Goal: Task Accomplishment & Management: Manage account settings

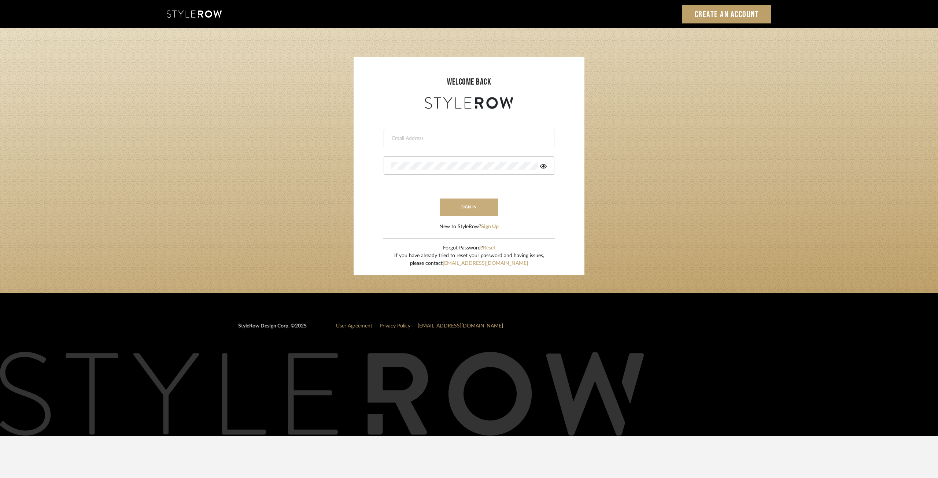
type input "intern@meyerinteriors.com"
click at [477, 200] on button "sign in" at bounding box center [469, 207] width 59 height 17
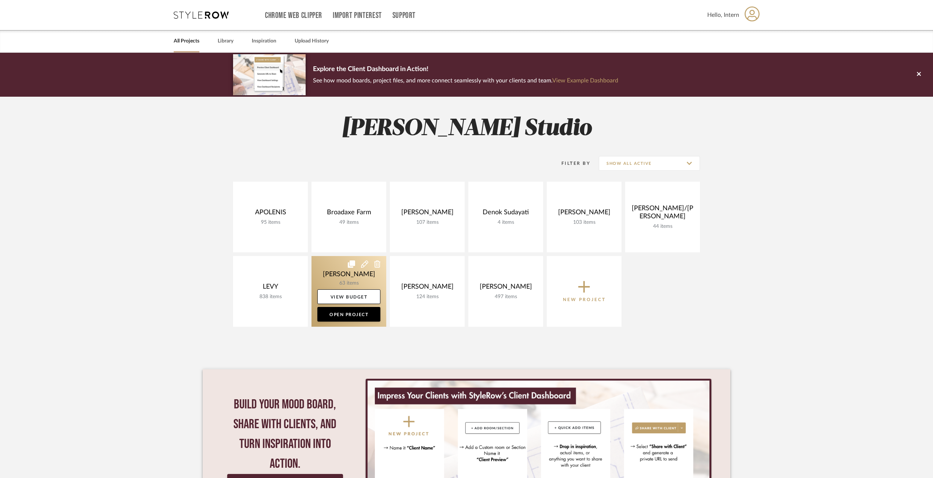
click at [335, 322] on link at bounding box center [348, 291] width 75 height 71
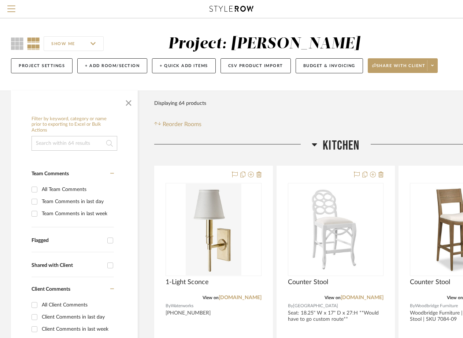
click at [125, 11] on div at bounding box center [232, 9] width 418 height 18
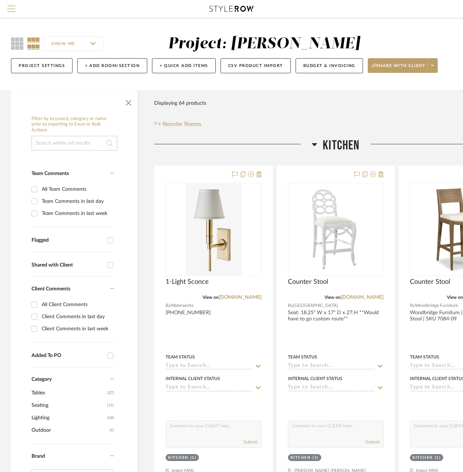
click at [13, 10] on span "Menu" at bounding box center [11, 10] width 8 height 11
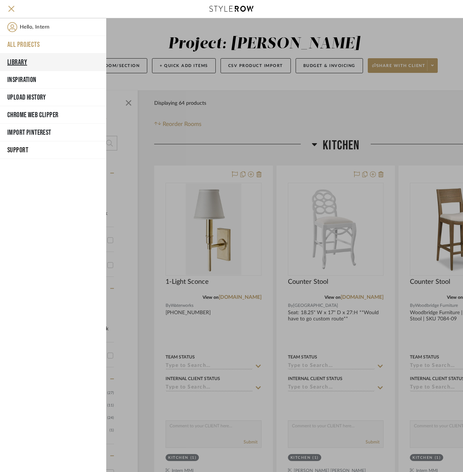
click at [26, 69] on button "Library" at bounding box center [53, 62] width 106 height 18
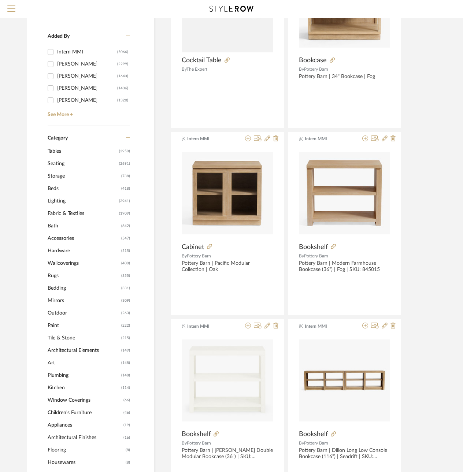
scroll to position [183, 0]
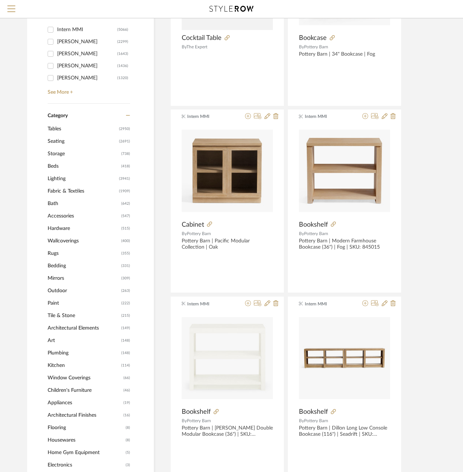
click at [52, 280] on span "Mirrors" at bounding box center [84, 278] width 72 height 12
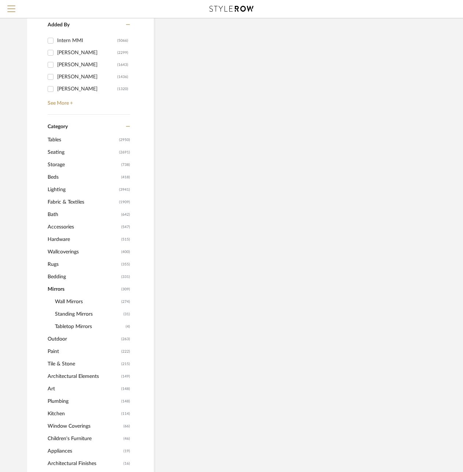
scroll to position [194, 0]
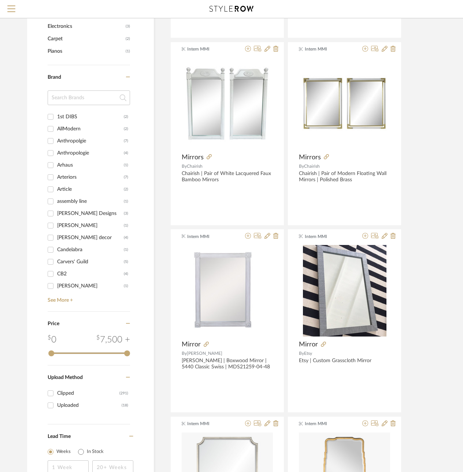
scroll to position [670, 0]
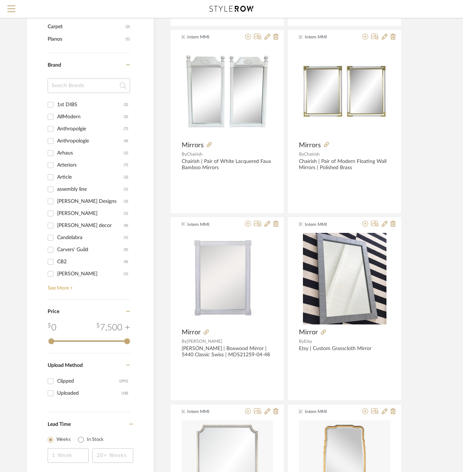
click at [70, 286] on link "See More +" at bounding box center [88, 286] width 84 height 12
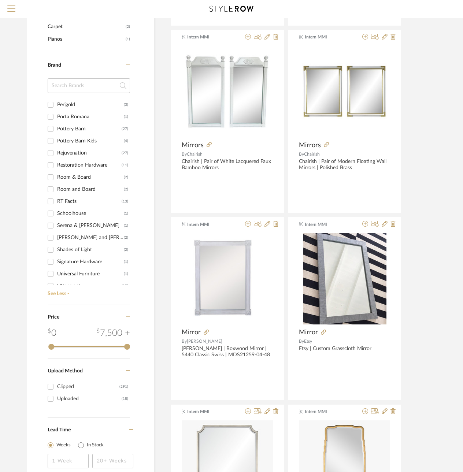
scroll to position [513, 0]
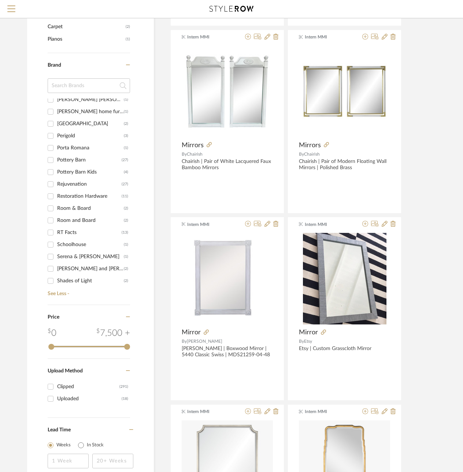
click at [74, 140] on div "Perigold" at bounding box center [90, 136] width 67 height 12
click at [56, 140] on input "Perigold (3)" at bounding box center [51, 136] width 12 height 12
checkbox input "true"
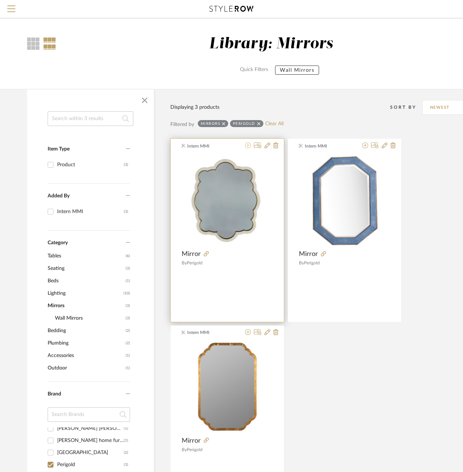
click at [245, 148] on fa-icon at bounding box center [248, 146] width 6 height 6
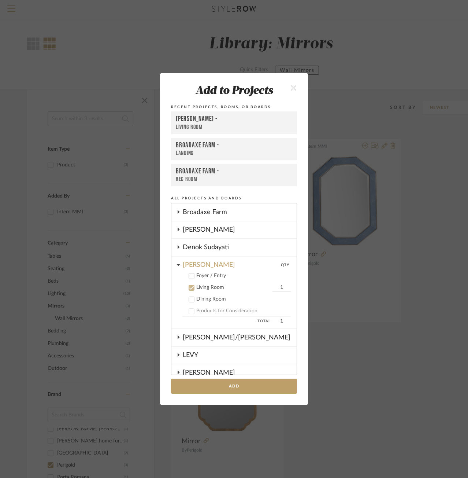
scroll to position [2, 0]
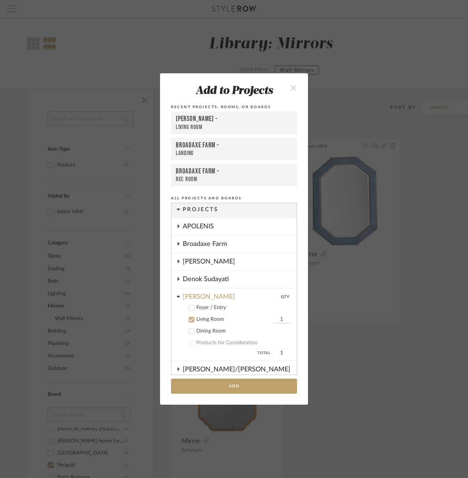
click at [190, 317] on icon at bounding box center [191, 319] width 5 height 5
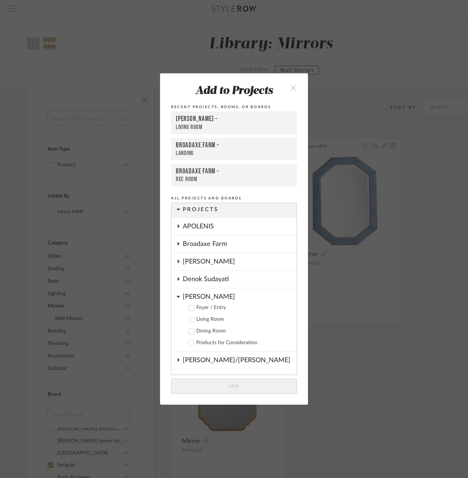
click at [183, 299] on div "DOOLEY" at bounding box center [240, 294] width 114 height 13
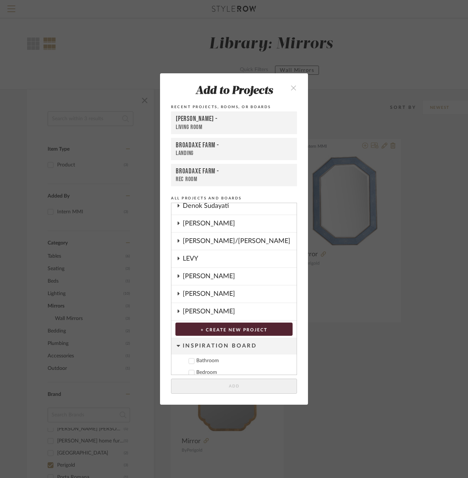
scroll to position [112, 0]
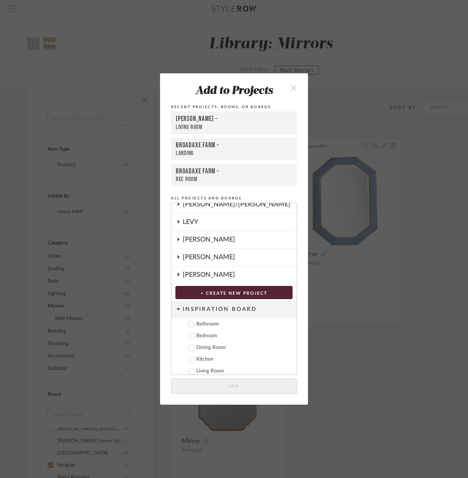
click at [184, 243] on div "[PERSON_NAME]" at bounding box center [240, 239] width 114 height 17
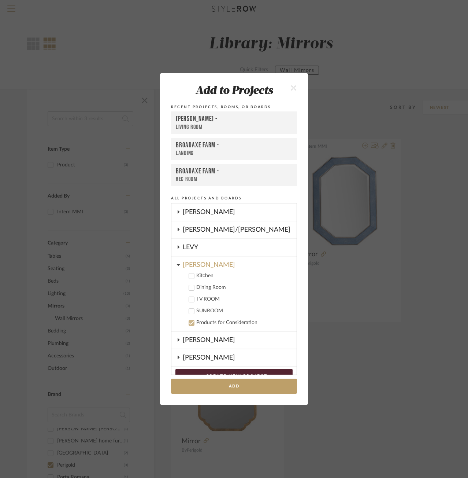
scroll to position [101, 0]
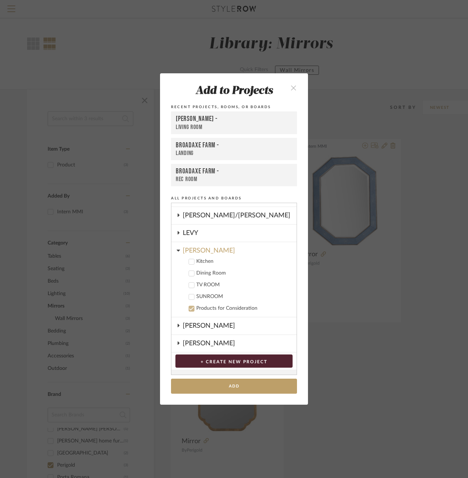
click at [190, 308] on icon at bounding box center [191, 308] width 5 height 5
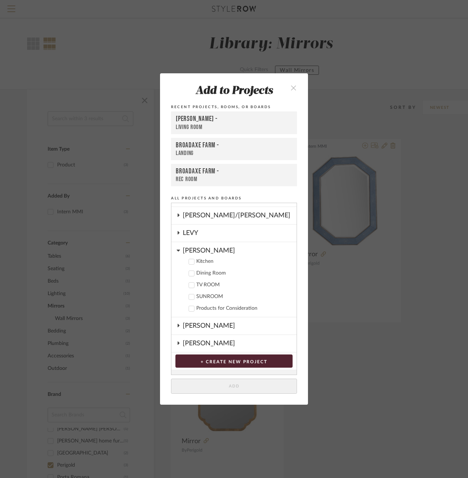
click at [292, 95] on button "close" at bounding box center [294, 87] width 22 height 15
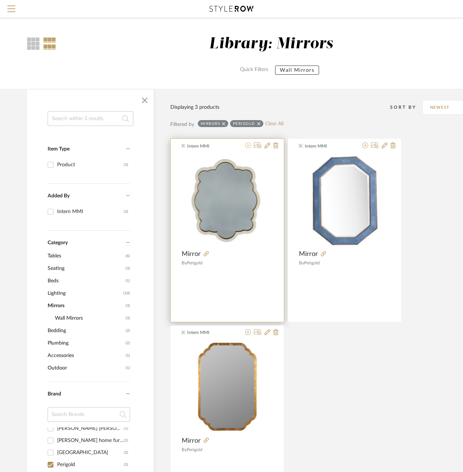
click at [249, 147] on icon at bounding box center [248, 146] width 6 height 6
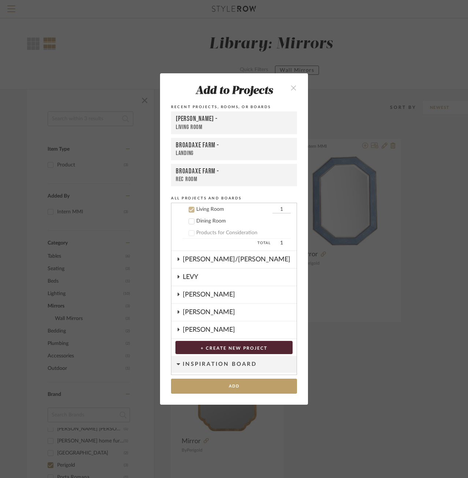
scroll to position [75, 0]
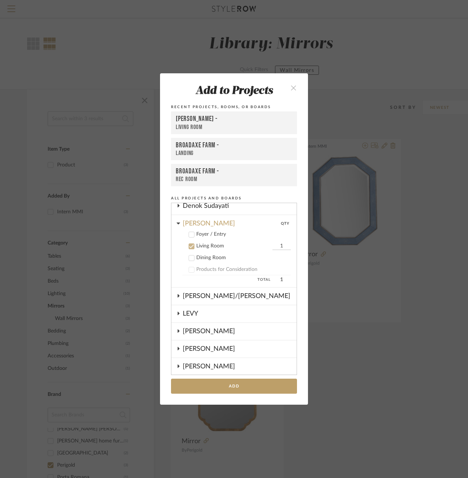
click at [189, 244] on icon at bounding box center [191, 246] width 5 height 5
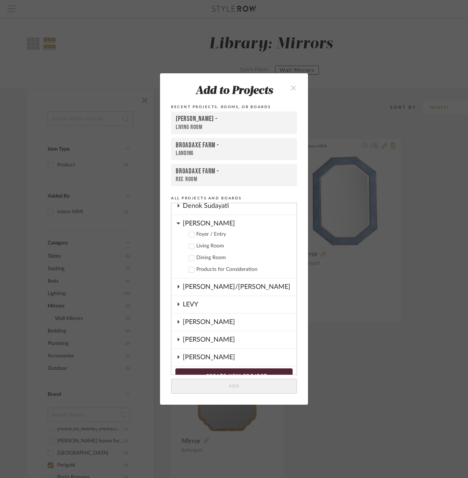
click at [184, 222] on div "[PERSON_NAME]" at bounding box center [240, 221] width 114 height 13
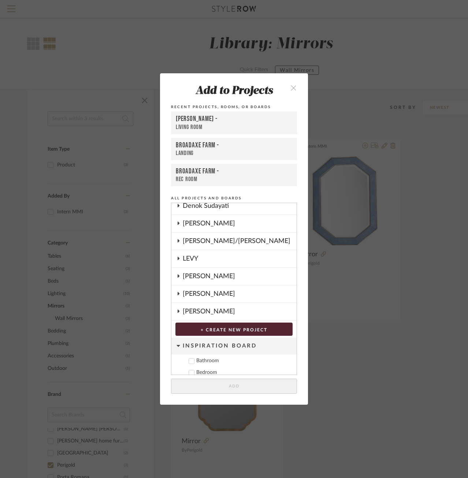
click at [197, 279] on div "[PERSON_NAME]" at bounding box center [240, 276] width 114 height 17
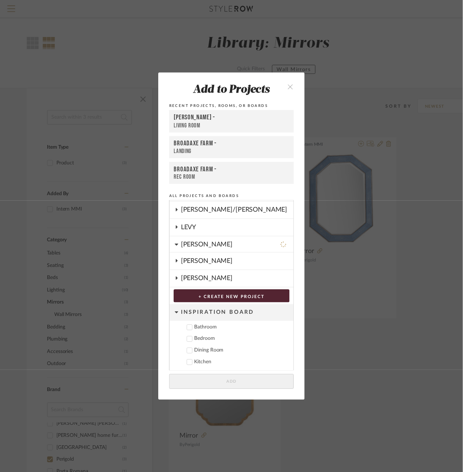
scroll to position [115, 0]
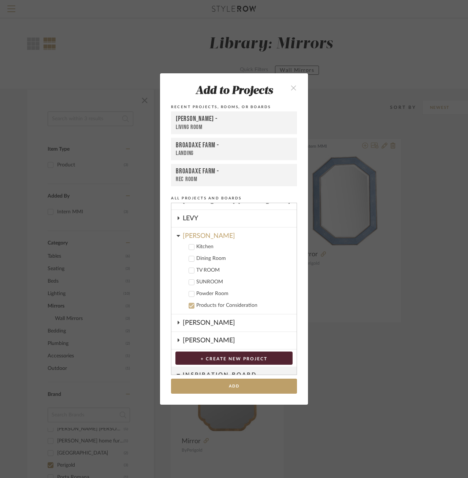
click at [208, 294] on div "Powder Room" at bounding box center [243, 294] width 95 height 6
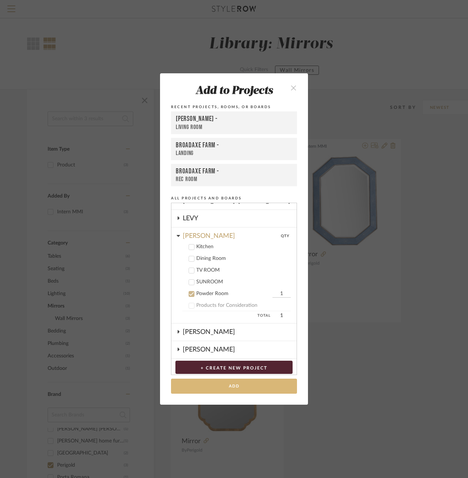
click at [219, 382] on button "Add" at bounding box center [234, 385] width 126 height 15
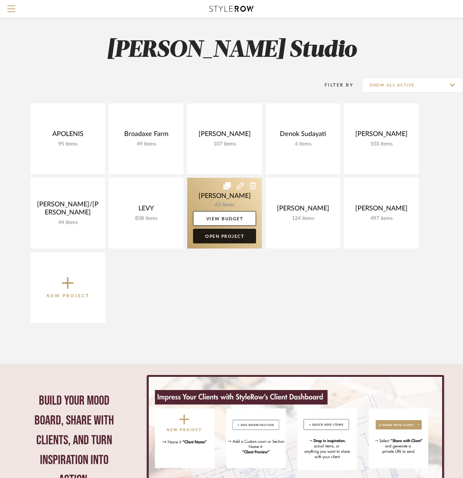
click at [217, 231] on link "Open Project" at bounding box center [224, 236] width 63 height 15
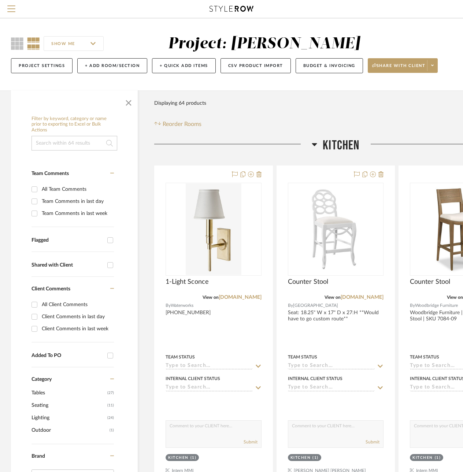
click at [306, 144] on div at bounding box center [233, 147] width 158 height 19
click at [312, 144] on icon at bounding box center [314, 144] width 5 height 9
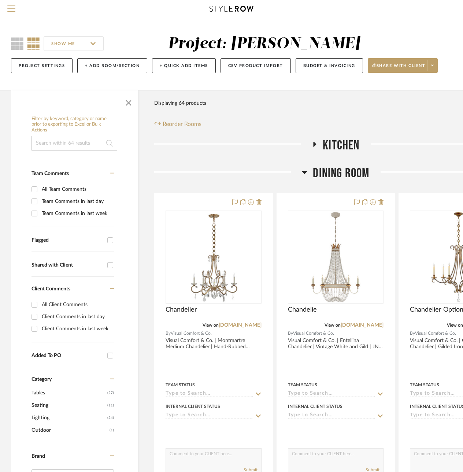
click at [310, 170] on h3 "Dining Room" at bounding box center [335, 174] width 67 height 16
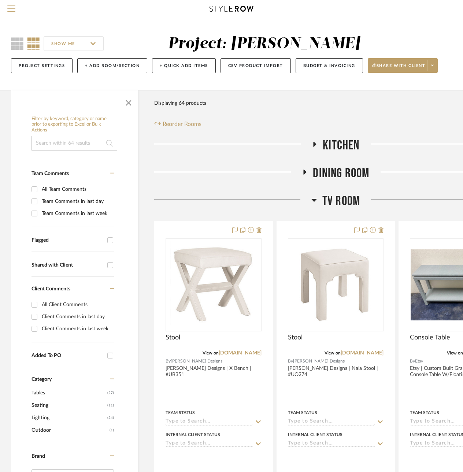
drag, startPoint x: 312, startPoint y: 185, endPoint x: 307, endPoint y: 200, distance: 15.8
click at [318, 200] on h3 "TV ROOM" at bounding box center [335, 201] width 49 height 16
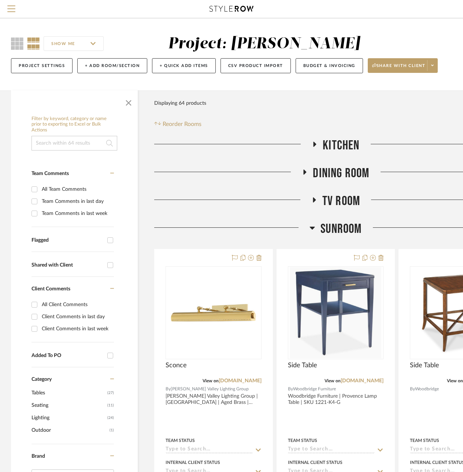
click at [317, 225] on h3 "SUNROOM" at bounding box center [336, 229] width 52 height 16
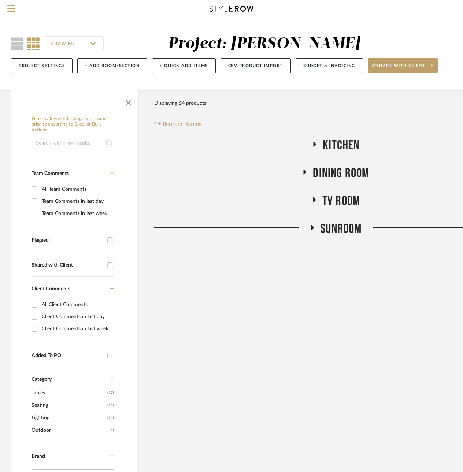
scroll to position [0, 64]
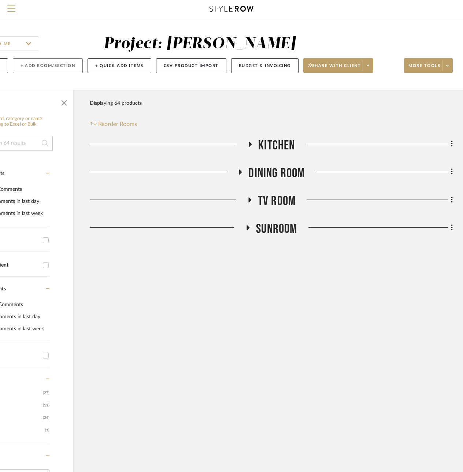
click at [40, 66] on button "+ Add Room/Section" at bounding box center [48, 65] width 70 height 15
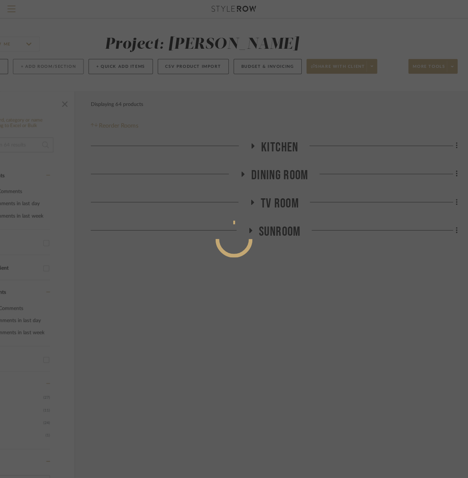
scroll to position [0, 0]
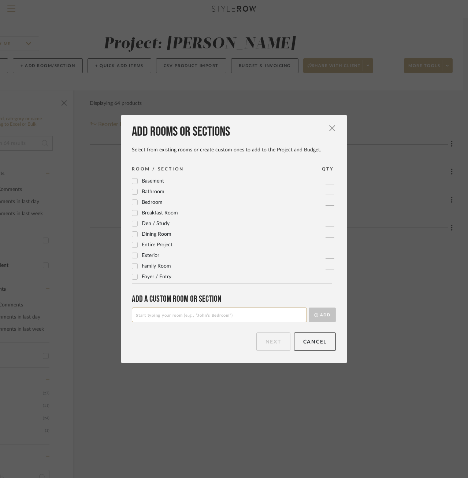
click at [210, 310] on input at bounding box center [219, 314] width 175 height 15
click at [154, 244] on span "Powder Room" at bounding box center [158, 244] width 32 height 5
click at [269, 342] on button "Next" at bounding box center [273, 341] width 34 height 18
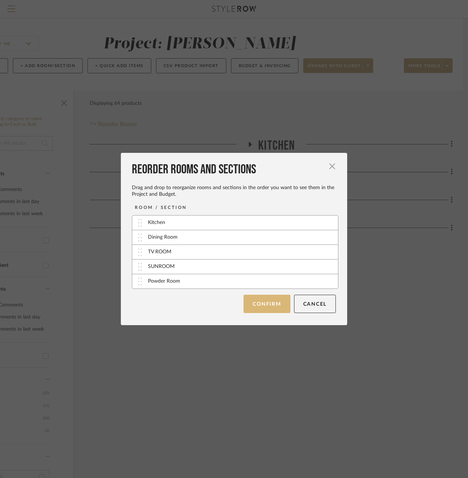
click at [265, 299] on button "Confirm" at bounding box center [267, 304] width 47 height 18
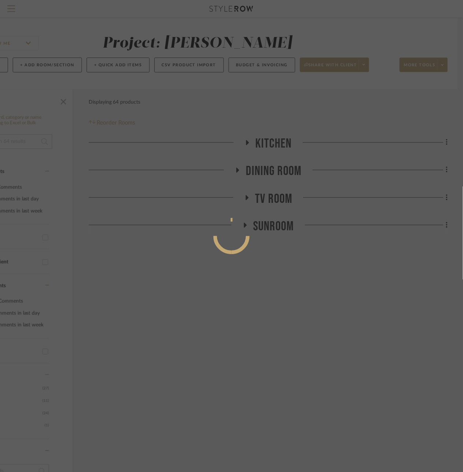
scroll to position [0, 64]
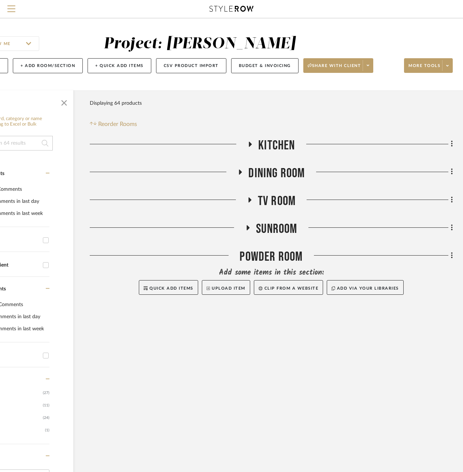
drag, startPoint x: 451, startPoint y: 255, endPoint x: 445, endPoint y: 142, distance: 113.8
click at [445, 142] on div "Kitchen Dining Room TV ROOM SUNROOM Powder Room Add some items in this section:…" at bounding box center [271, 226] width 363 height 176
click at [257, 251] on div "Powder Room" at bounding box center [271, 258] width 363 height 19
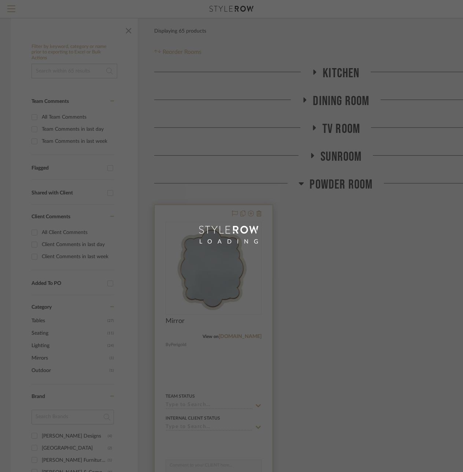
scroll to position [73, 0]
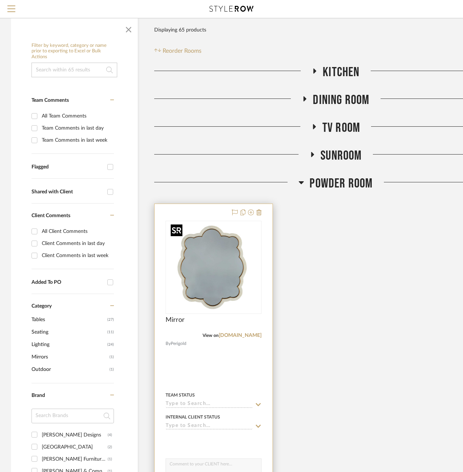
click at [0, 0] on img at bounding box center [0, 0] width 0 height 0
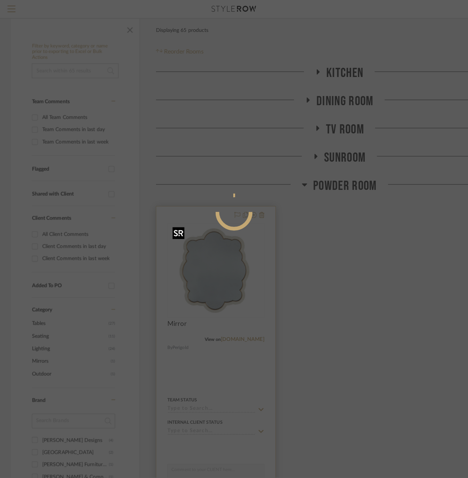
scroll to position [0, 0]
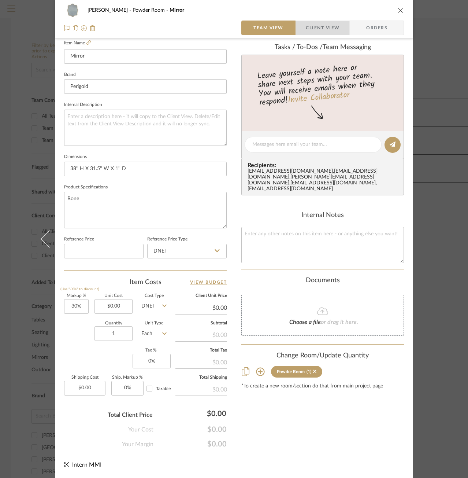
click at [308, 34] on span "Client View" at bounding box center [323, 28] width 34 height 15
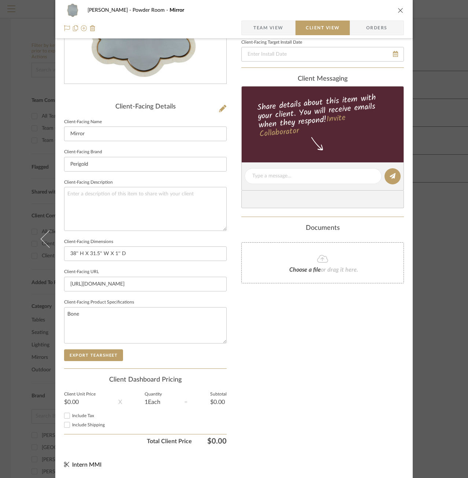
click at [400, 11] on icon "close" at bounding box center [401, 10] width 6 height 6
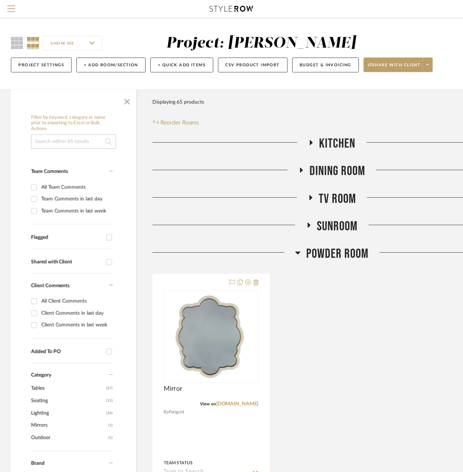
scroll to position [73, 0]
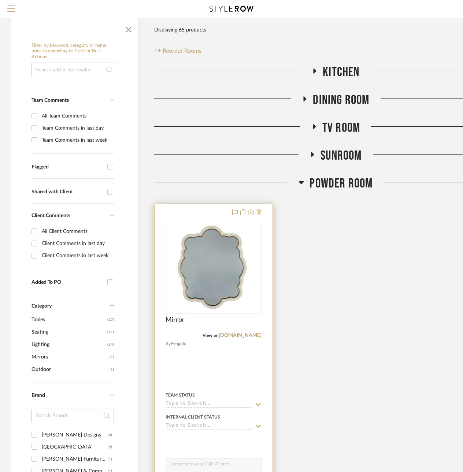
click at [259, 211] on icon at bounding box center [258, 213] width 5 height 6
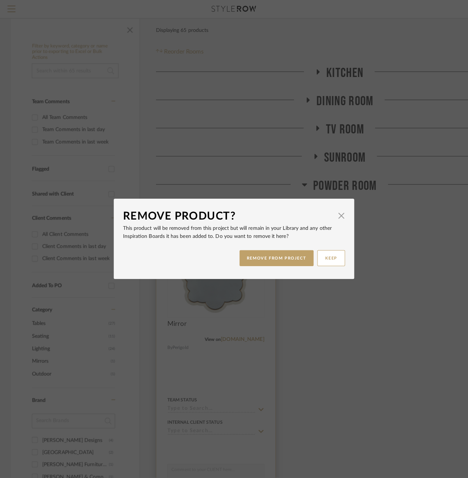
scroll to position [0, 0]
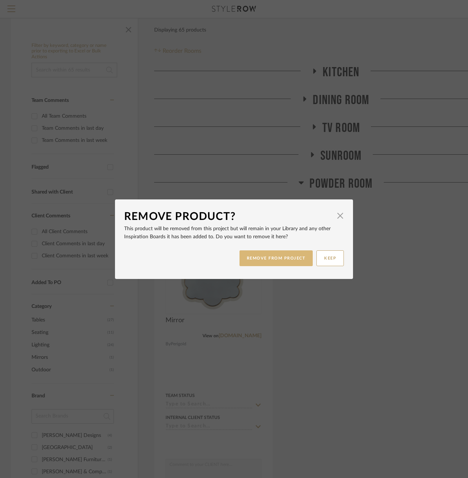
click at [274, 258] on button "REMOVE FROM PROJECT" at bounding box center [277, 258] width 74 height 16
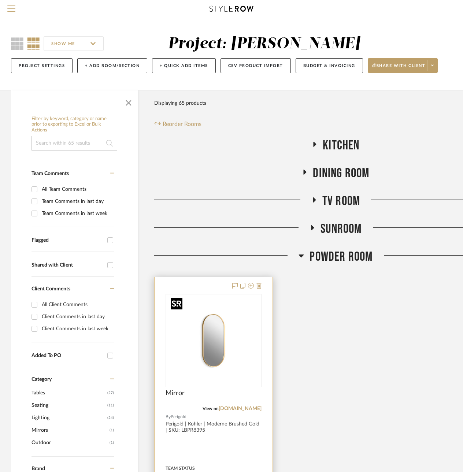
click at [240, 328] on img "0" at bounding box center [212, 341] width 92 height 92
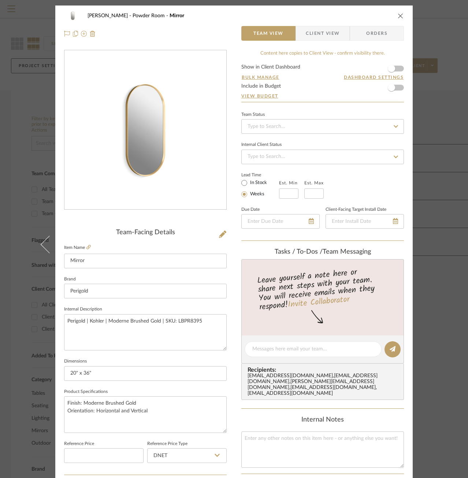
click at [308, 41] on div "Murray Powder Room Mirror Team View Client View Orders" at bounding box center [234, 24] width 358 height 38
click at [307, 31] on span "Client View" at bounding box center [323, 33] width 34 height 15
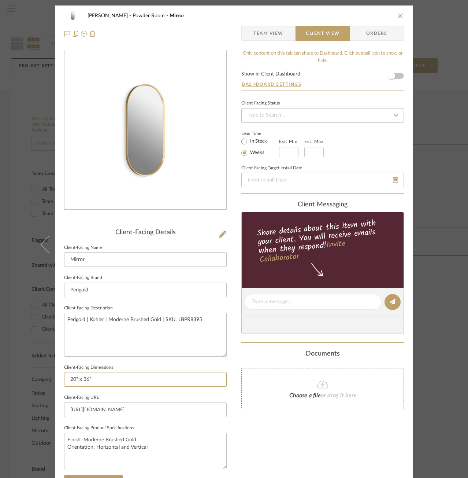
drag, startPoint x: 92, startPoint y: 376, endPoint x: 58, endPoint y: 379, distance: 35.0
click at [58, 379] on div "Murray Powder Room Mirror Team View Client View Orders Client-Facing Details Cl…" at bounding box center [234, 304] width 358 height 598
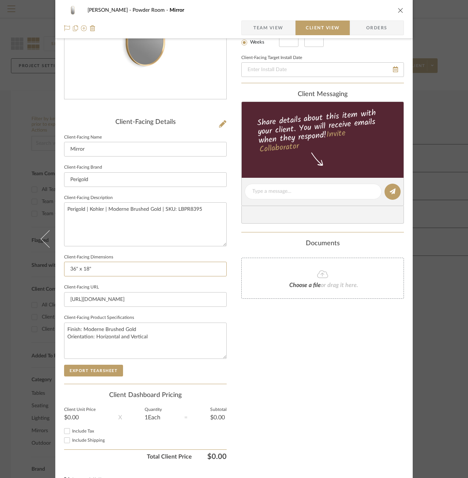
scroll to position [126, 0]
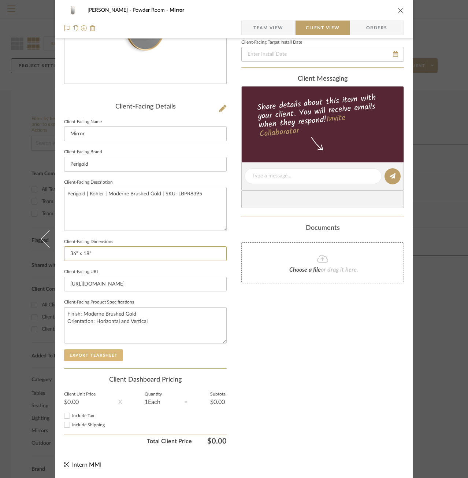
type input "36" x 18""
click at [88, 360] on button "Export Tearsheet" at bounding box center [93, 355] width 59 height 12
drag, startPoint x: 171, startPoint y: 331, endPoint x: 109, endPoint y: 320, distance: 63.2
click at [109, 320] on textarea "Finish: Moderne Brushed Gold Orientation: Horizontal and Vertical" at bounding box center [145, 325] width 163 height 36
click at [188, 217] on textarea "Perigold | Kohler | Moderne Brushed Gold | SKU: LBPR8395" at bounding box center [145, 209] width 163 height 44
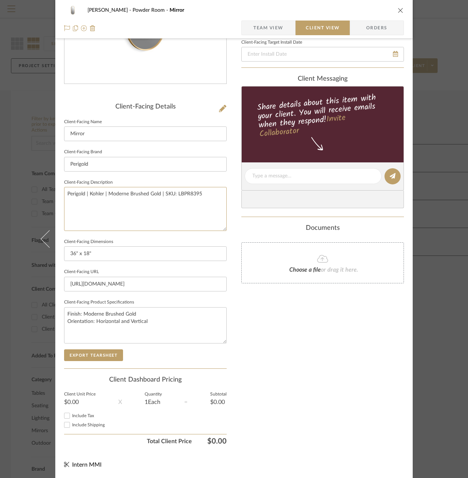
drag, startPoint x: 214, startPoint y: 207, endPoint x: 1, endPoint y: 197, distance: 212.4
click at [1, 197] on div "Murray Powder Room Mirror Team View Client View Orders Client-Facing Details Cl…" at bounding box center [234, 239] width 468 height 478
click at [117, 359] on button "Export Tearsheet" at bounding box center [93, 355] width 59 height 12
click at [97, 355] on button "Export Tearsheet" at bounding box center [93, 355] width 59 height 12
click at [76, 250] on input "36" x 18"" at bounding box center [145, 253] width 163 height 15
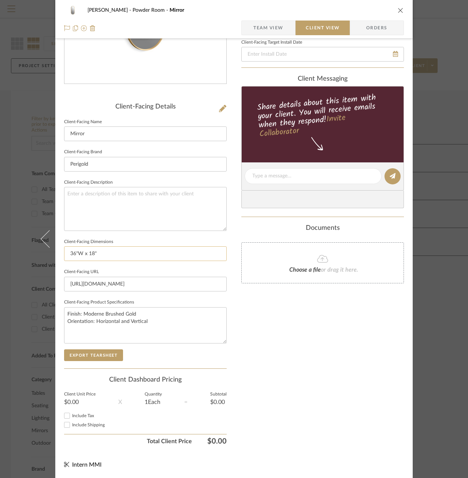
click at [100, 255] on input "36"W x 18"" at bounding box center [145, 253] width 163 height 15
click at [80, 252] on input "36"W x 18"" at bounding box center [145, 253] width 163 height 15
type input "36" x 18""
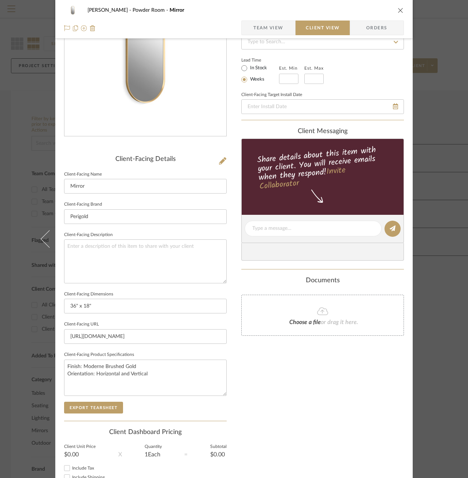
scroll to position [0, 0]
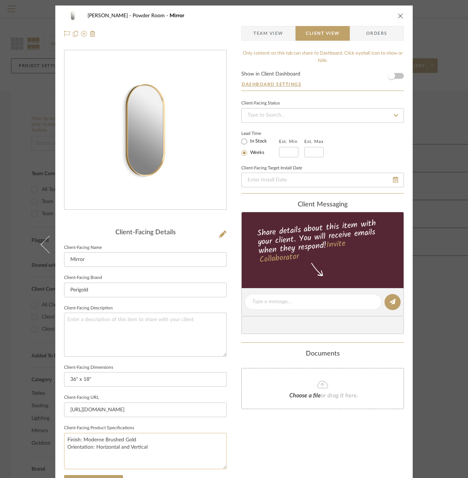
drag, startPoint x: 149, startPoint y: 447, endPoint x: 94, endPoint y: 444, distance: 55.7
click at [94, 444] on textarea "Finish: Moderne Brushed Gold Orientation: Horizontal and Vertical" at bounding box center [145, 451] width 163 height 36
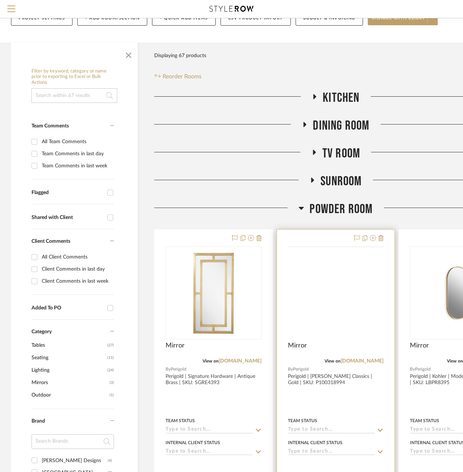
scroll to position [73, 0]
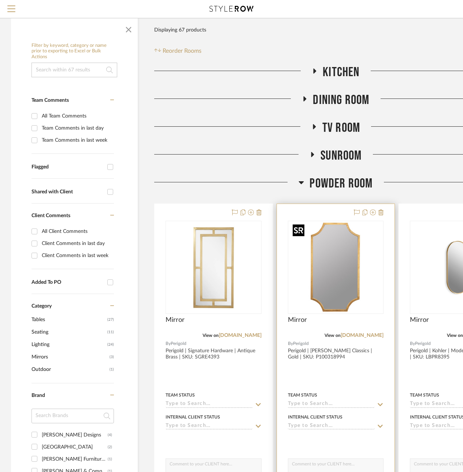
click at [0, 0] on img at bounding box center [0, 0] width 0 height 0
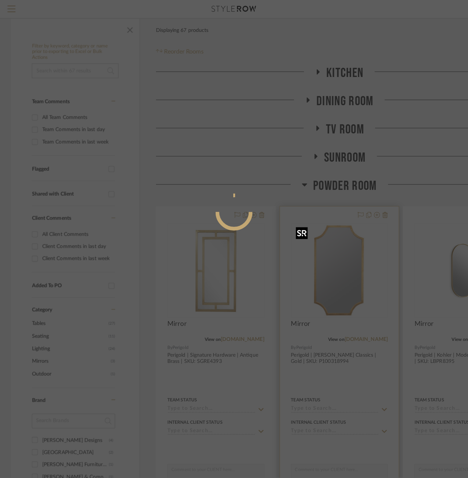
scroll to position [0, 0]
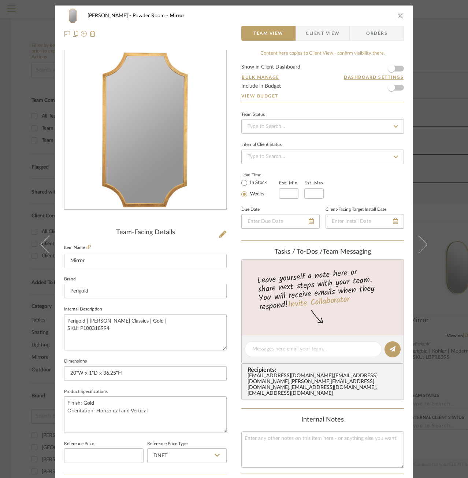
click at [301, 37] on span "button" at bounding box center [301, 33] width 10 height 15
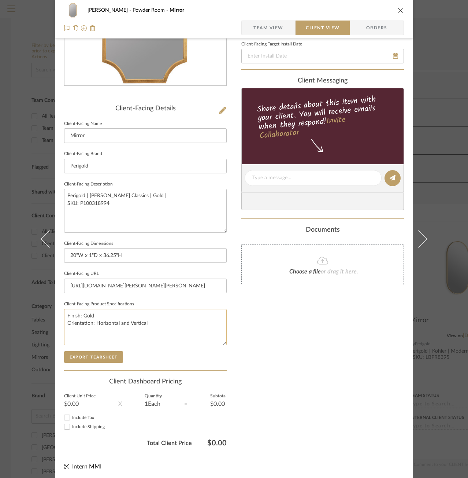
scroll to position [126, 0]
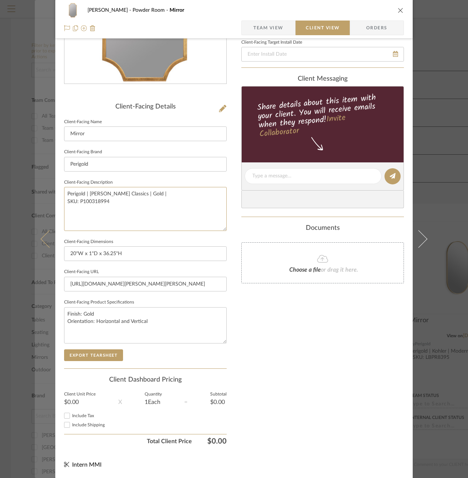
drag, startPoint x: 149, startPoint y: 213, endPoint x: 45, endPoint y: 178, distance: 110.2
click at [45, 178] on mat-dialog-content "[PERSON_NAME] Room Mirror Team View Client View Orders Client-Facing Details Cl…" at bounding box center [234, 179] width 399 height 598
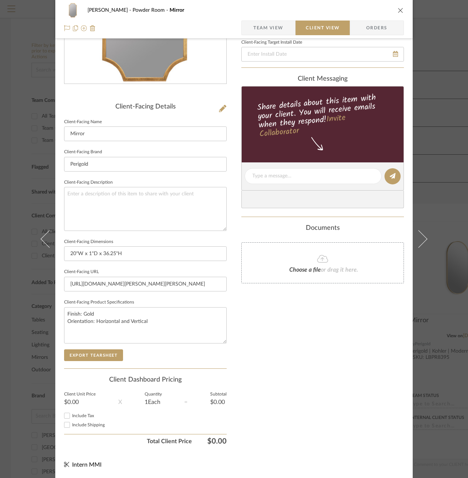
click at [81, 362] on div "Client-Facing Details Client-Facing Name Mirror Client-Facing Brand Perigold Cl…" at bounding box center [145, 235] width 163 height 265
click at [81, 356] on button "Export Tearsheet" at bounding box center [93, 355] width 59 height 12
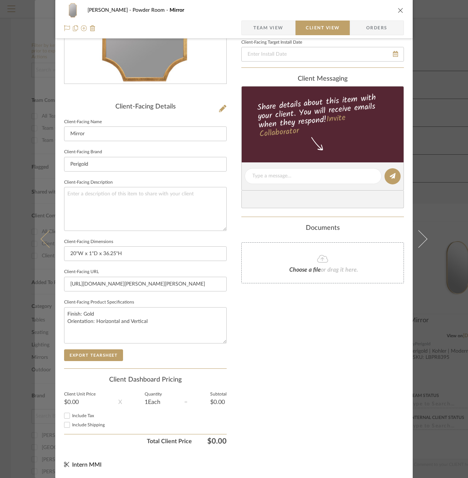
click at [42, 250] on button at bounding box center [45, 239] width 21 height 478
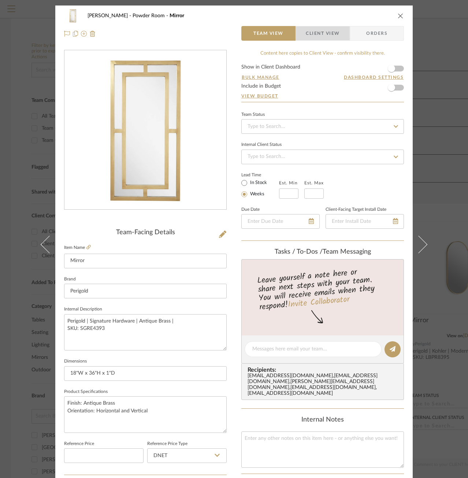
click at [310, 26] on span "Client View" at bounding box center [323, 33] width 34 height 15
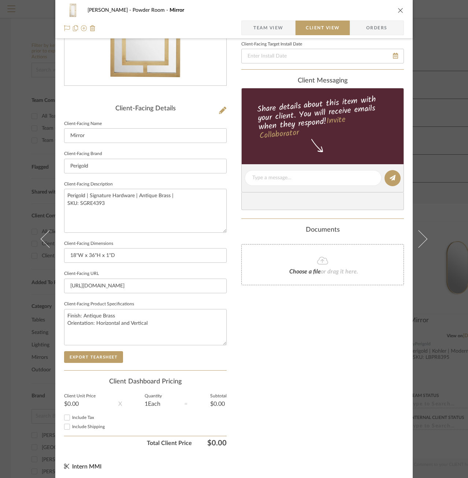
scroll to position [126, 0]
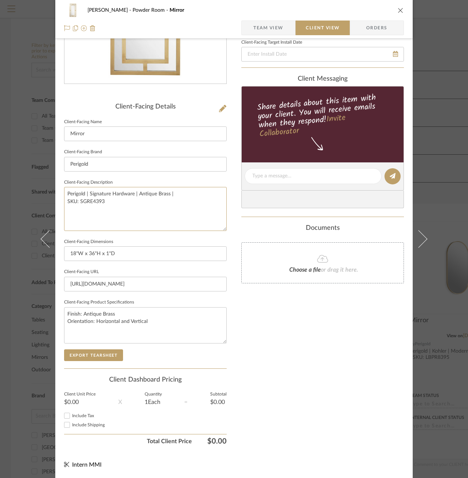
drag, startPoint x: 170, startPoint y: 227, endPoint x: 3, endPoint y: 169, distance: 176.6
click at [3, 169] on div "Murray Powder Room Mirror Team View Client View Orders Client-Facing Details Cl…" at bounding box center [234, 239] width 468 height 478
click at [87, 348] on sr-form-field "Client-Facing Product Specifications Finish: Antique Brass Orientation: Horizon…" at bounding box center [145, 323] width 163 height 52
click at [85, 353] on button "Export Tearsheet" at bounding box center [93, 355] width 59 height 12
click at [358, 27] on span "Orders" at bounding box center [376, 28] width 37 height 15
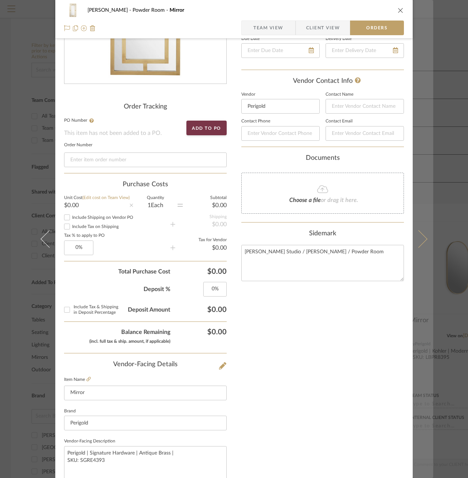
click at [421, 54] on button at bounding box center [423, 239] width 21 height 478
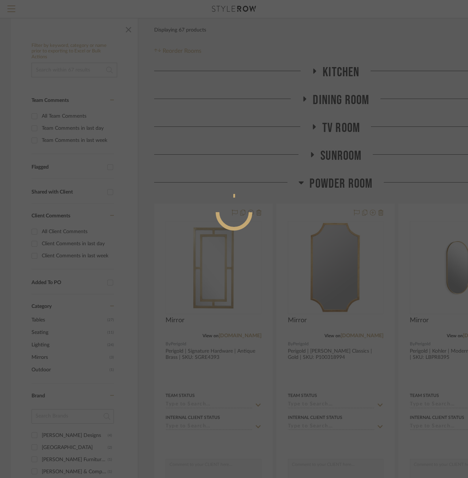
scroll to position [0, 0]
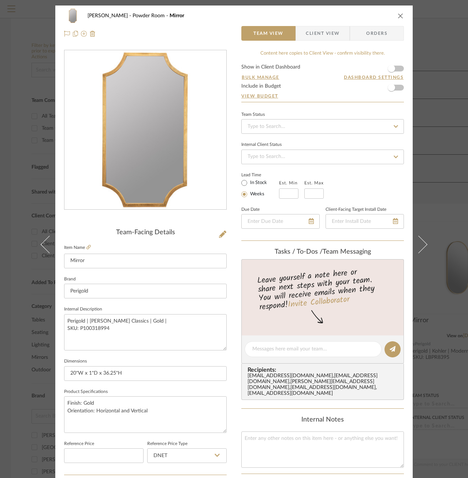
click at [410, 79] on div "Murray Powder Room Mirror Team View Client View Orders Team-Facing Details Item…" at bounding box center [234, 343] width 358 height 677
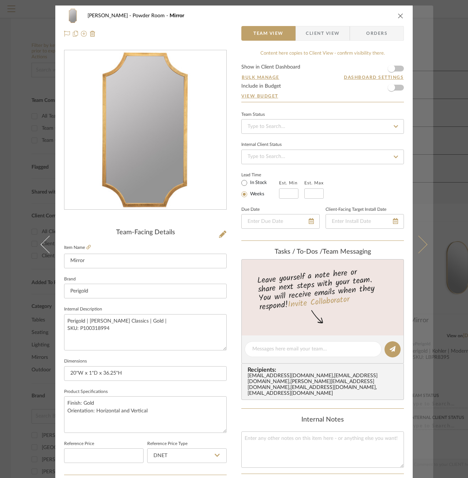
click at [416, 80] on button at bounding box center [423, 244] width 21 height 478
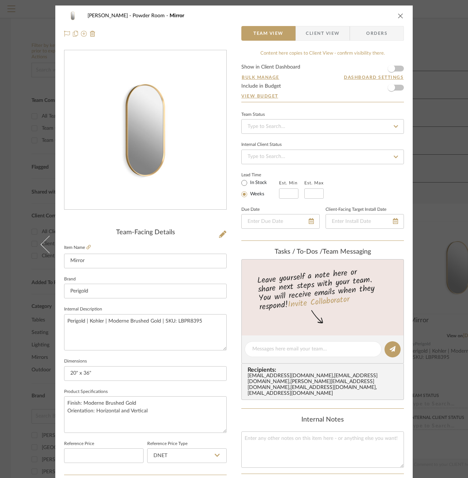
click at [306, 33] on span "Client View" at bounding box center [323, 33] width 34 height 15
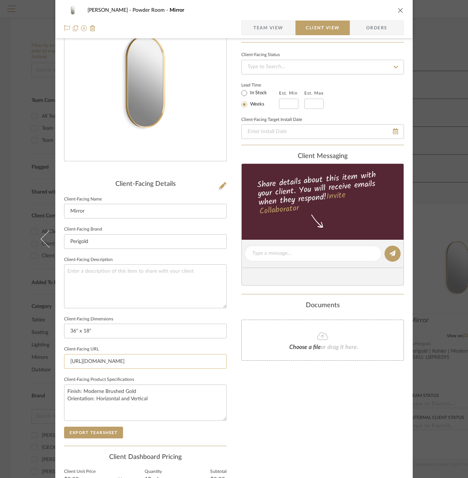
scroll to position [126, 0]
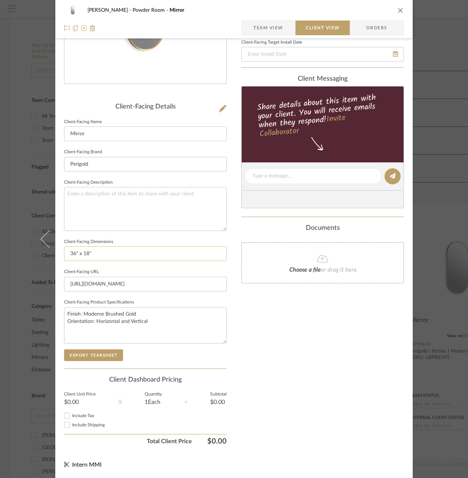
click at [106, 255] on input "36" x 18"" at bounding box center [145, 253] width 163 height 15
click at [75, 255] on input "36" x 18"" at bounding box center [145, 253] width 163 height 15
drag, startPoint x: 102, startPoint y: 253, endPoint x: 10, endPoint y: 241, distance: 93.1
click at [10, 241] on div "Murray Powder Room Mirror Team View Client View Orders Client-Facing Details Cl…" at bounding box center [234, 239] width 468 height 478
type input "18"W x 1.38"D x 36"H"
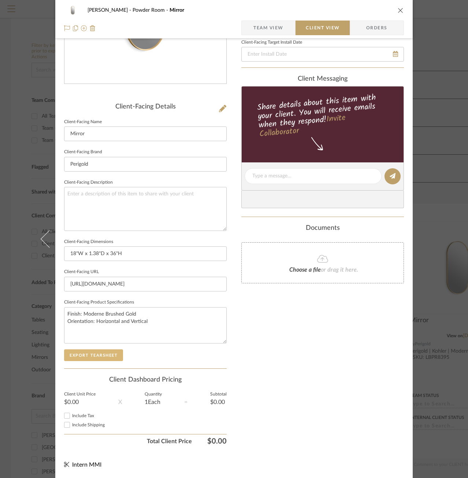
click at [100, 358] on button "Export Tearsheet" at bounding box center [93, 355] width 59 height 12
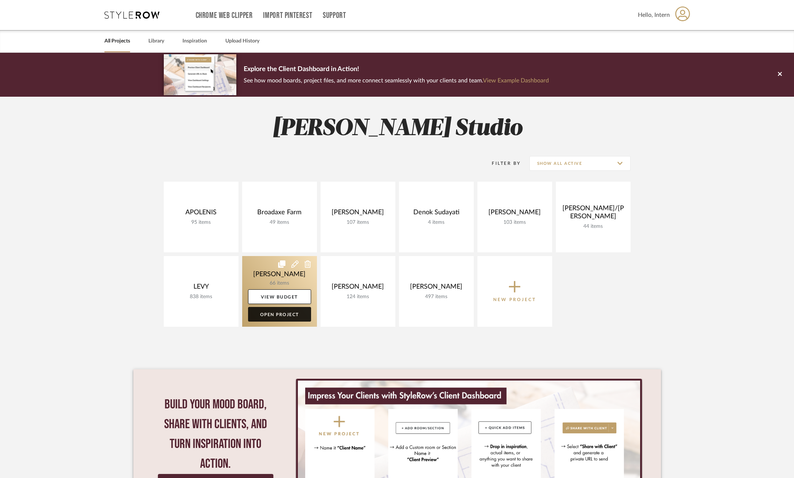
click at [284, 311] on link "Open Project" at bounding box center [279, 314] width 63 height 15
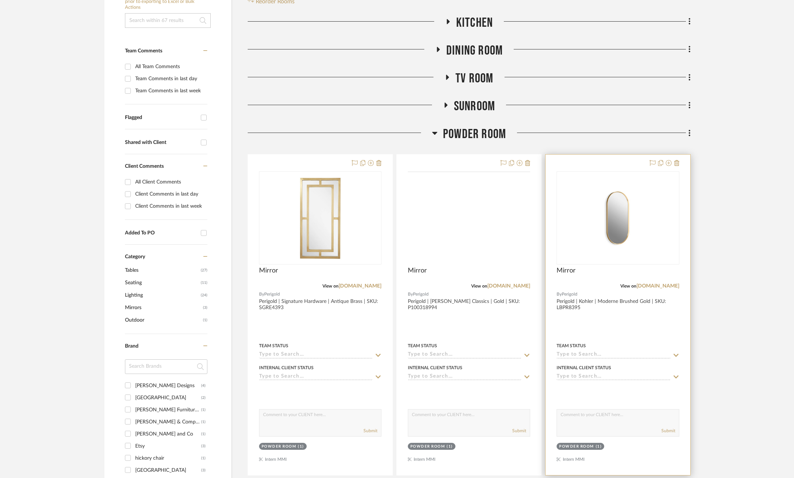
scroll to position [183, 0]
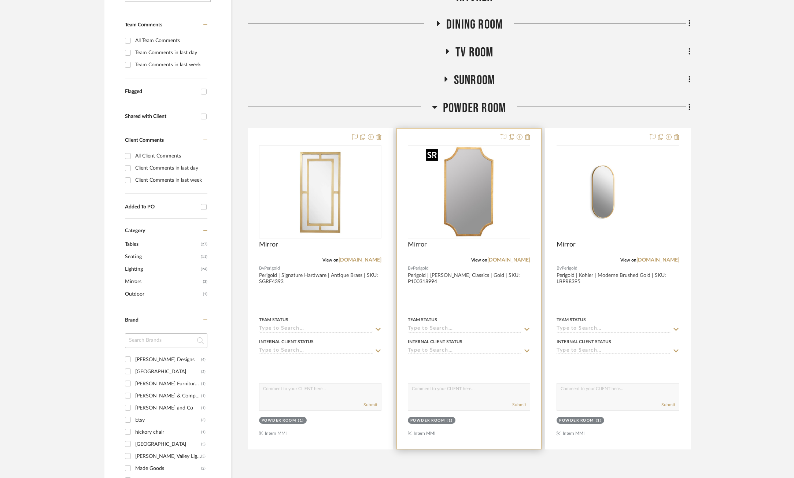
click at [467, 203] on img "0" at bounding box center [469, 192] width 92 height 92
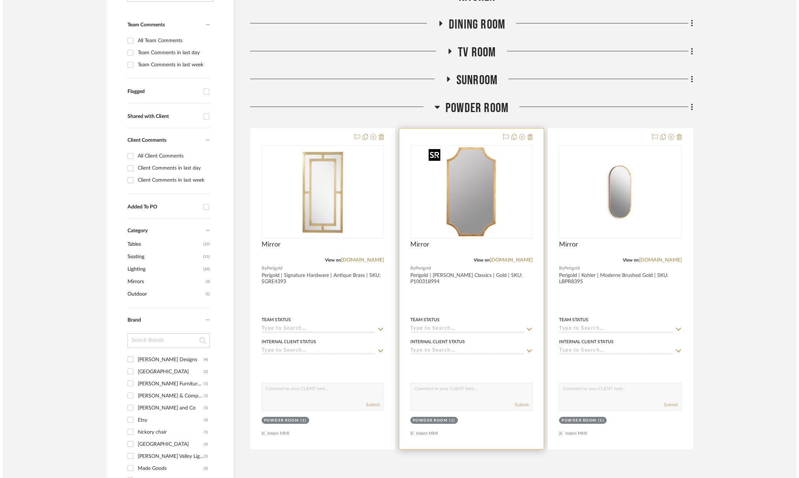
scroll to position [0, 0]
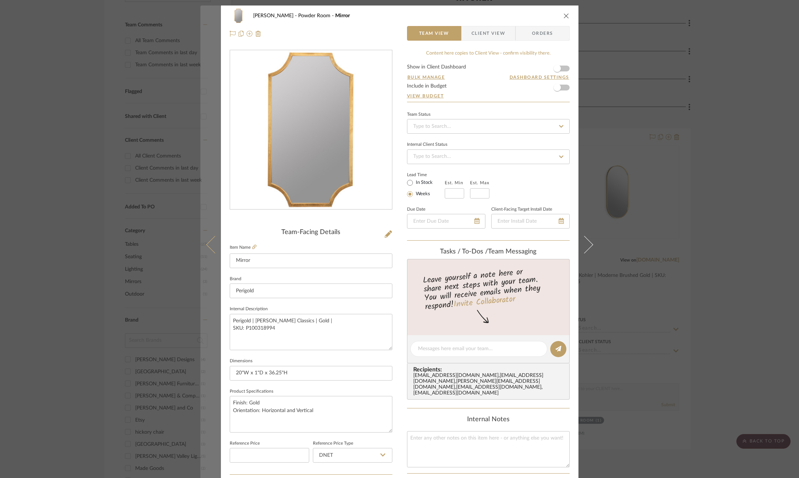
click at [204, 239] on button at bounding box center [210, 244] width 21 height 478
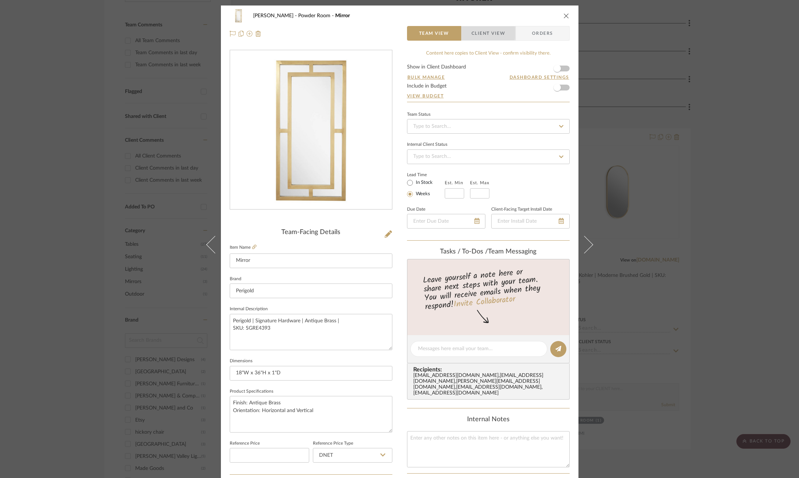
click at [465, 33] on span "button" at bounding box center [467, 33] width 10 height 15
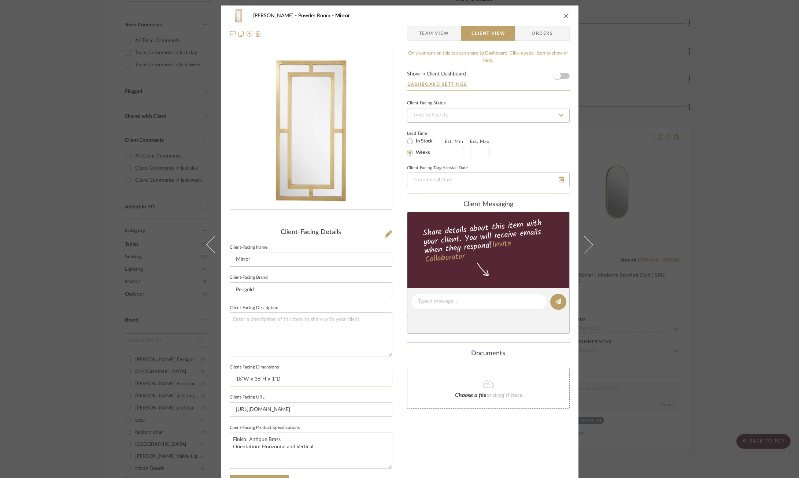
drag, startPoint x: 283, startPoint y: 380, endPoint x: 265, endPoint y: 377, distance: 18.6
click at [265, 377] on input "18"W x 36"H x 1"D" at bounding box center [311, 379] width 163 height 15
click at [252, 380] on input "18"W x 36"H" at bounding box center [311, 379] width 163 height 15
paste input "x 1"D"
click at [252, 379] on input "18"W x x 1"D36"H" at bounding box center [311, 379] width 163 height 15
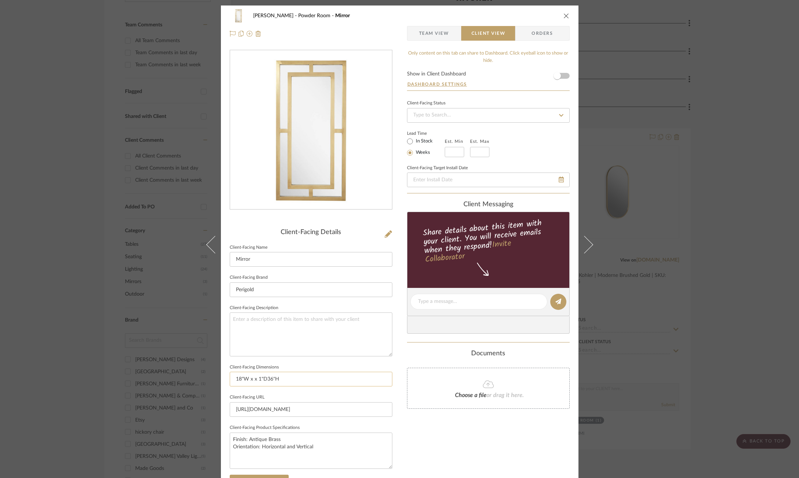
click at [250, 377] on input "18"W x x 1"D36"H" at bounding box center [311, 379] width 163 height 15
click at [252, 377] on input "18"W x x 1"D36"H" at bounding box center [311, 379] width 163 height 15
click at [256, 381] on input "18"W x 1"D36"H" at bounding box center [311, 379] width 163 height 15
click at [260, 379] on input "18"W x 1"D36"H" at bounding box center [311, 379] width 163 height 15
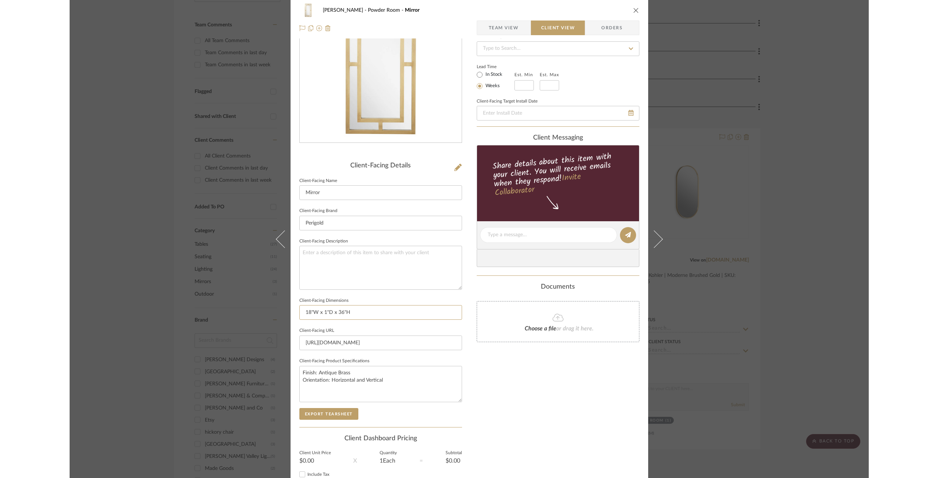
scroll to position [125, 0]
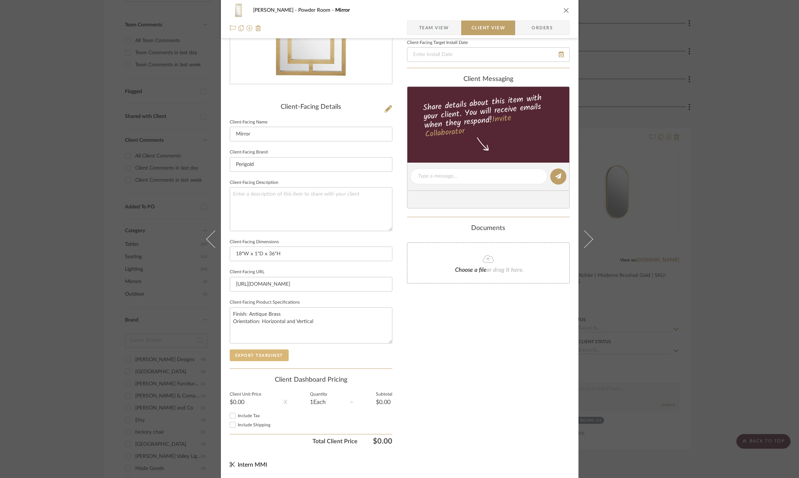
type input "18"W x 1"D x 36"H"
click at [266, 358] on button "Export Tearsheet" at bounding box center [259, 356] width 59 height 12
